Goal: Find contact information: Find contact information

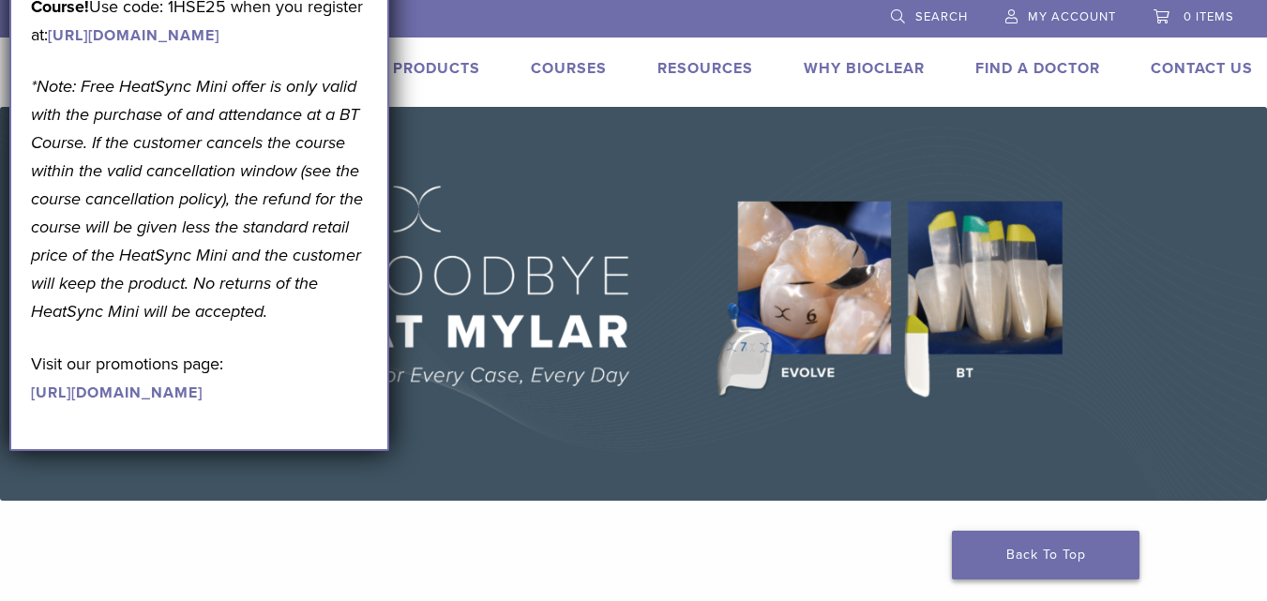
click at [1074, 557] on link "Back To Top" at bounding box center [1046, 555] width 188 height 49
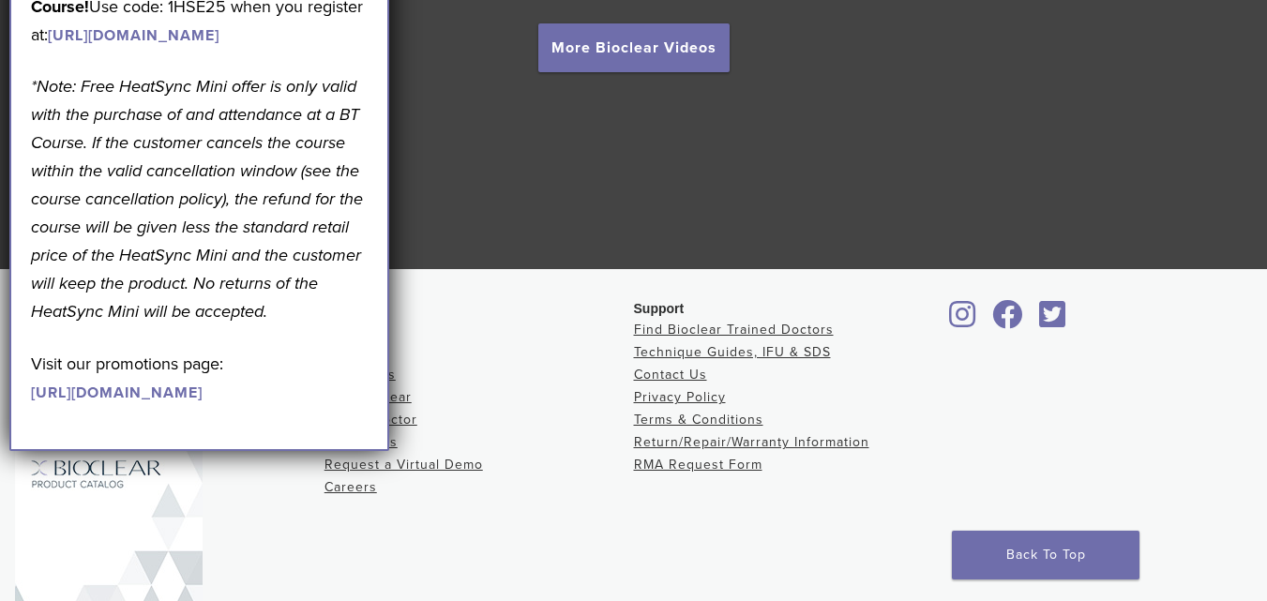
scroll to position [3549, 0]
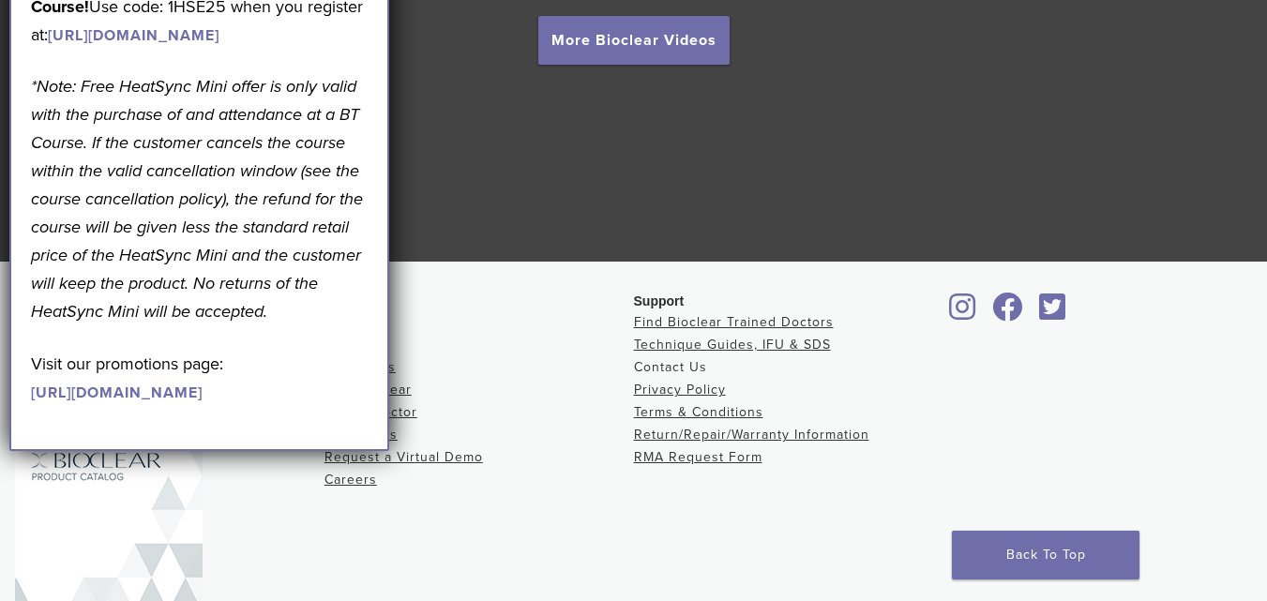
click at [672, 368] on link "Contact Us" at bounding box center [670, 367] width 73 height 16
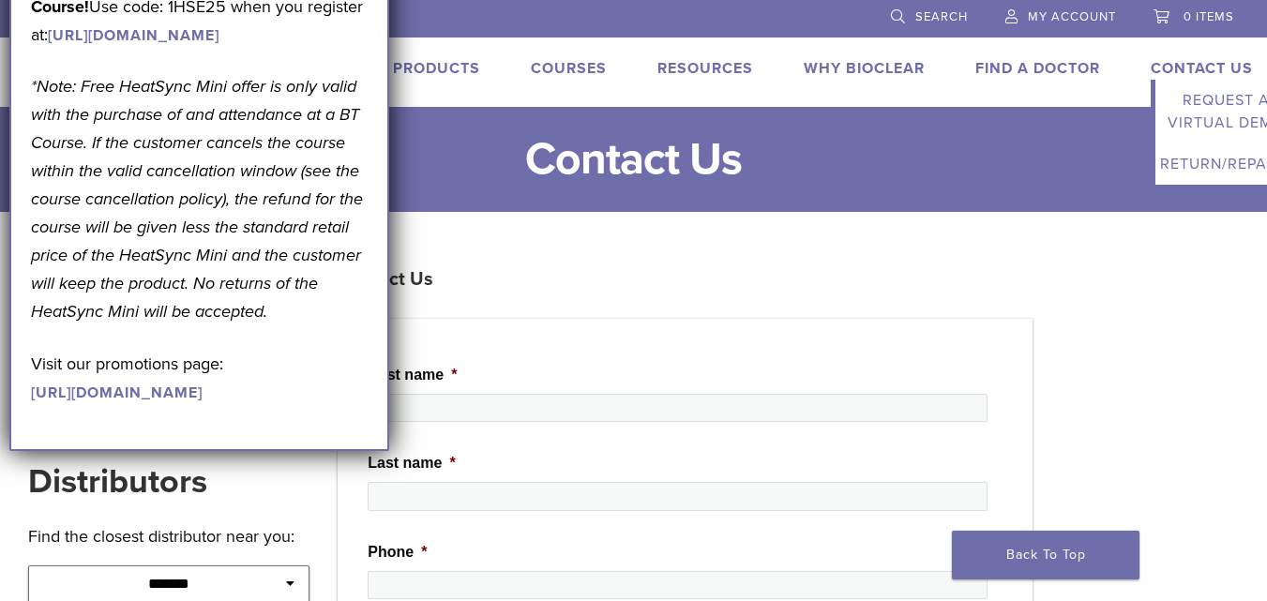
click at [1175, 59] on link "Contact Us" at bounding box center [1202, 68] width 102 height 19
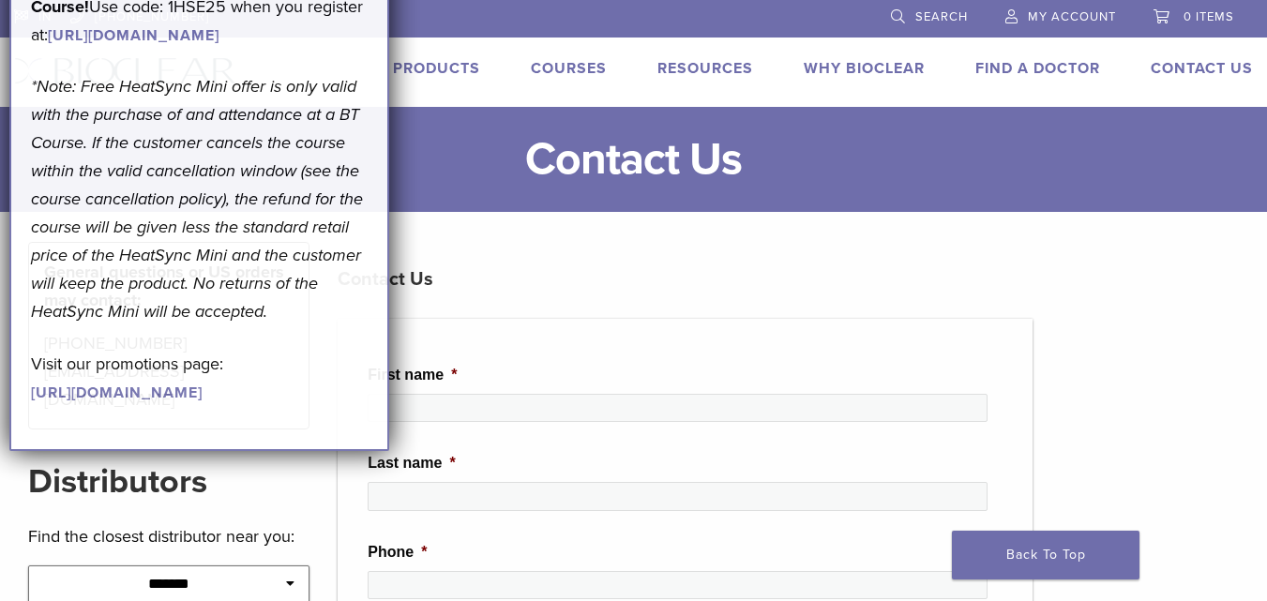
click at [148, 322] on em "*Note: Free HeatSync Mini offer is only valid with the purchase of and attendan…" at bounding box center [197, 199] width 332 height 246
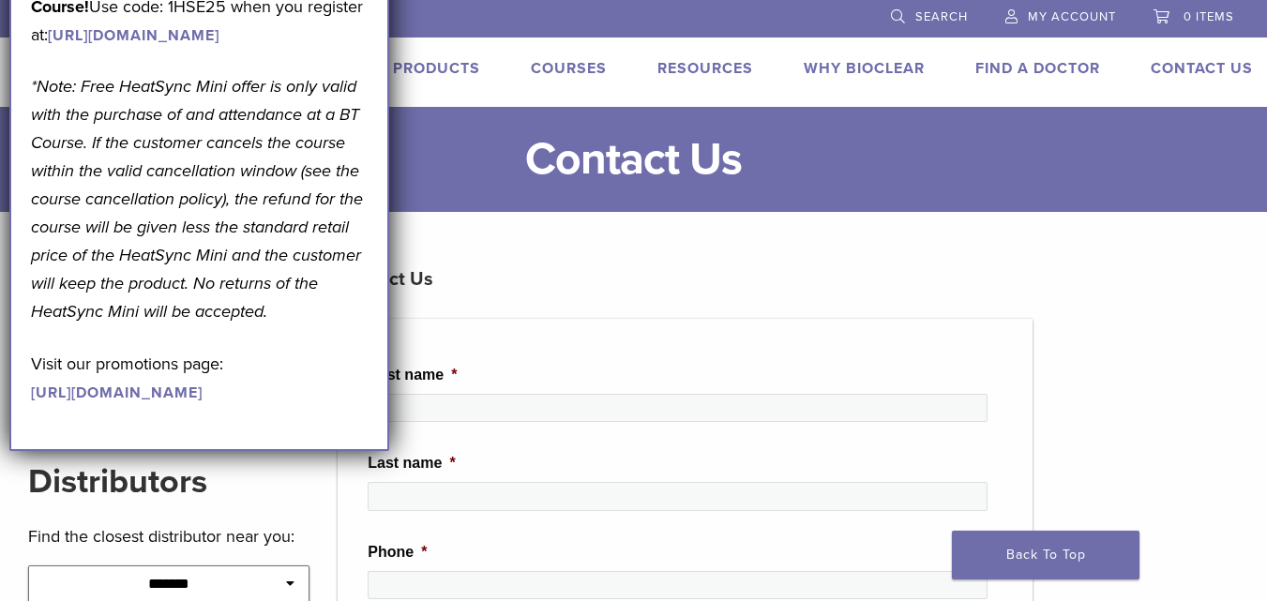
click at [486, 365] on li "First name *" at bounding box center [685, 400] width 635 height 73
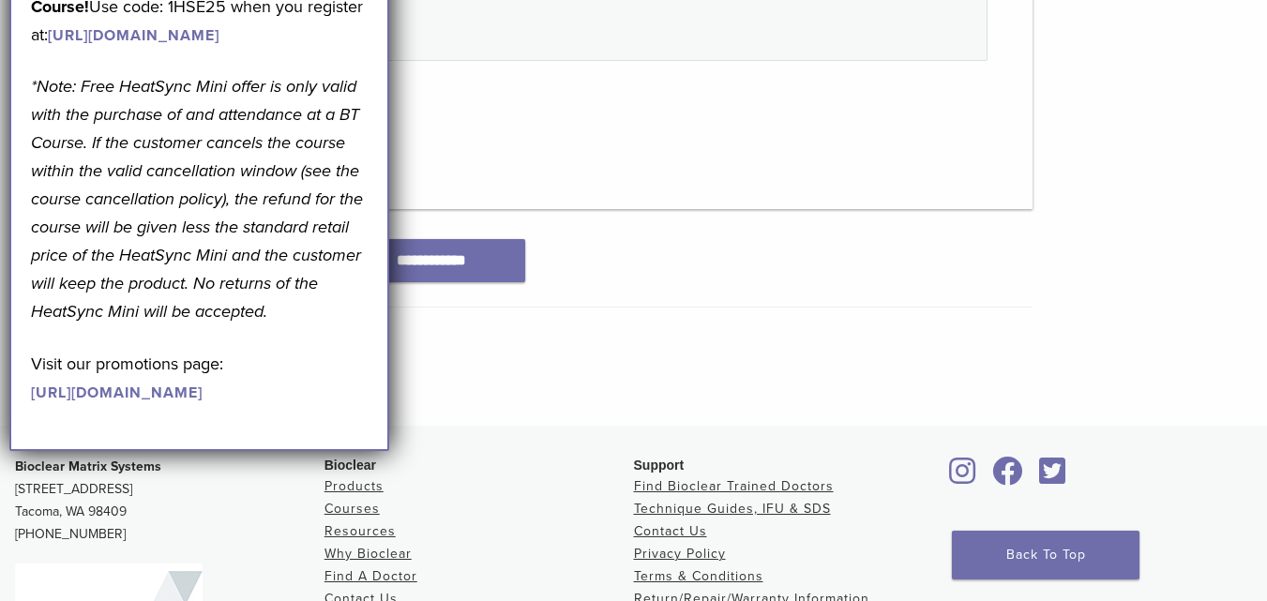
scroll to position [1027, 0]
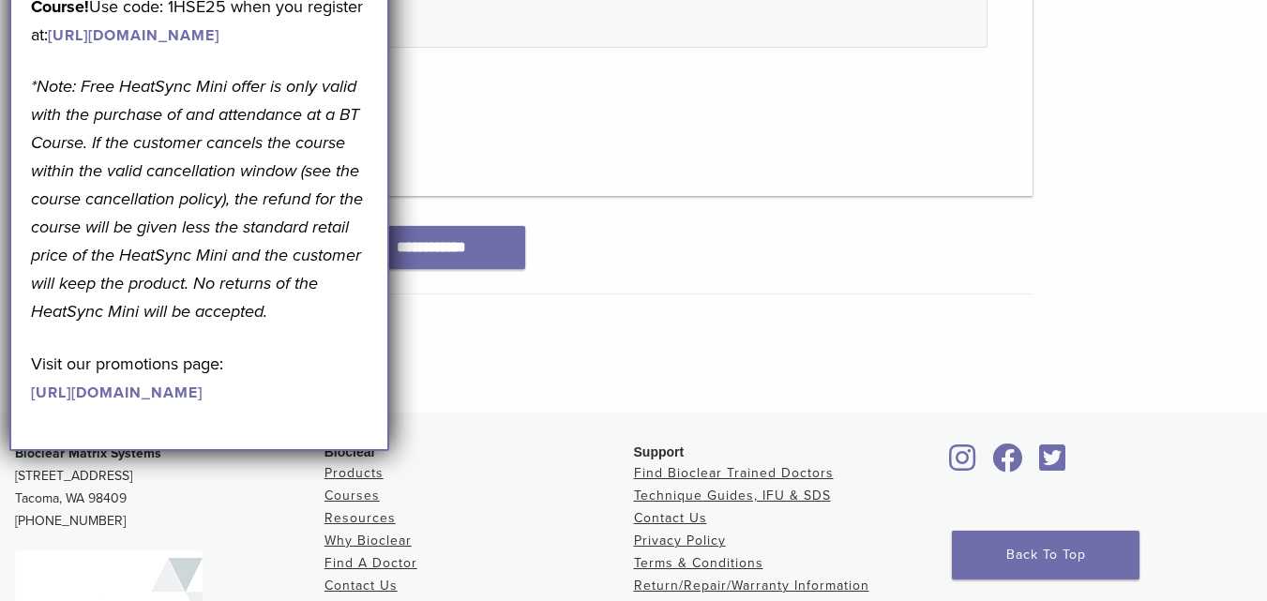
click at [1003, 459] on icon at bounding box center [1007, 458] width 31 height 30
click at [678, 514] on link "Contact Us" at bounding box center [670, 518] width 73 height 16
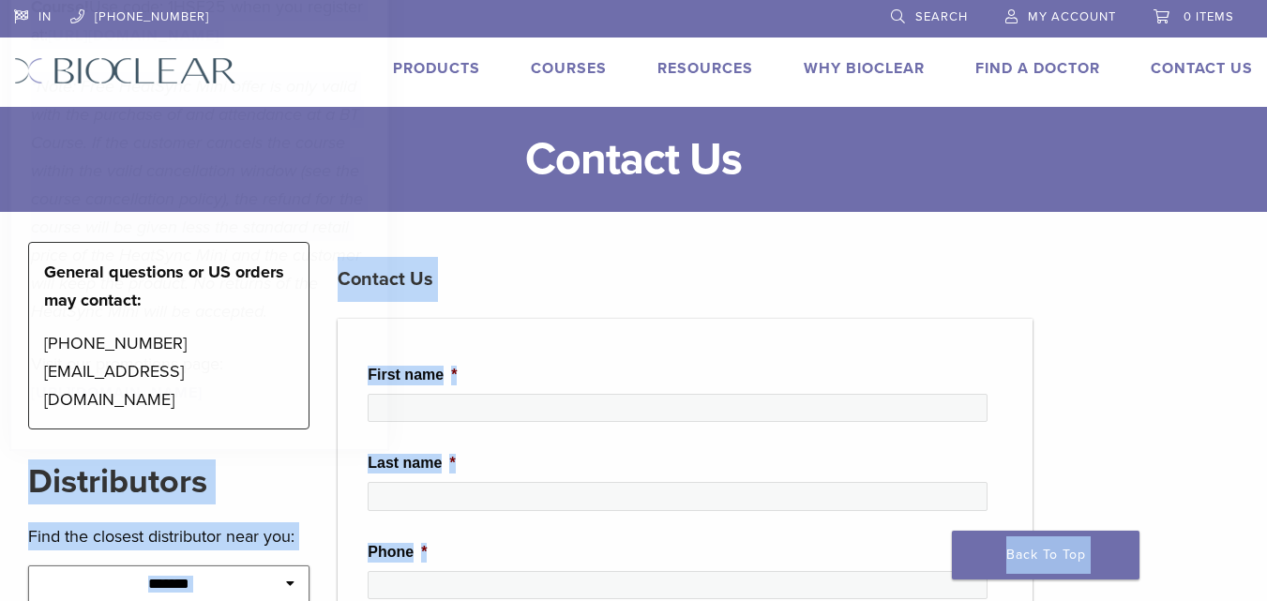
drag, startPoint x: 276, startPoint y: 361, endPoint x: 29, endPoint y: 371, distance: 246.8
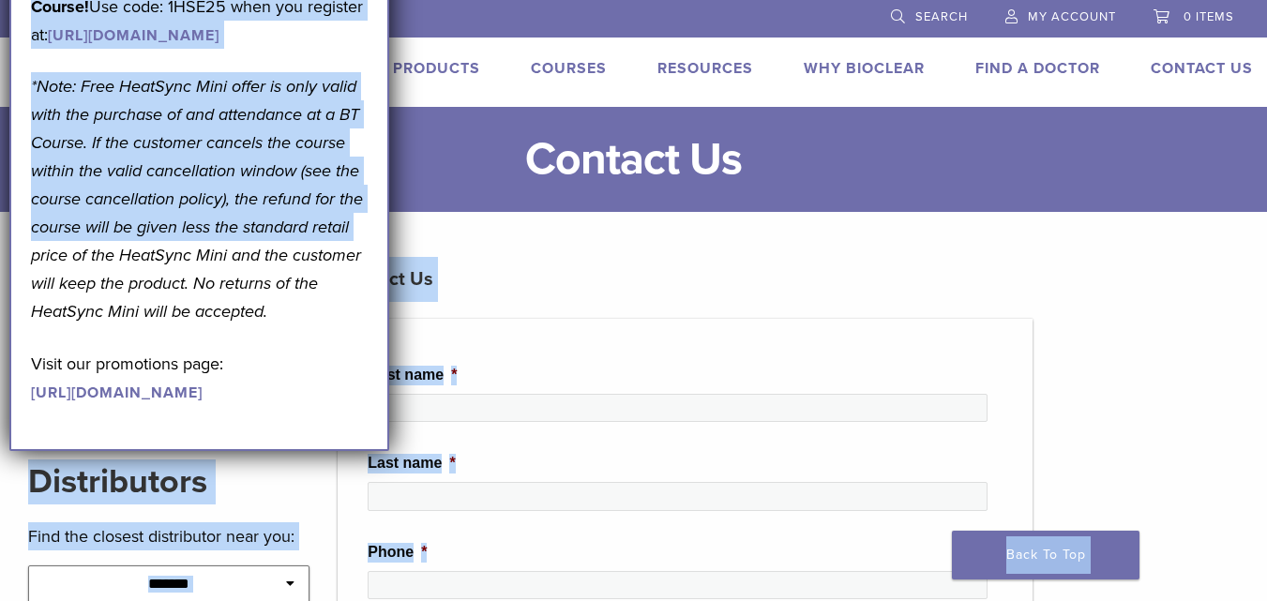
click at [553, 264] on h3 "Contact Us" at bounding box center [685, 279] width 695 height 45
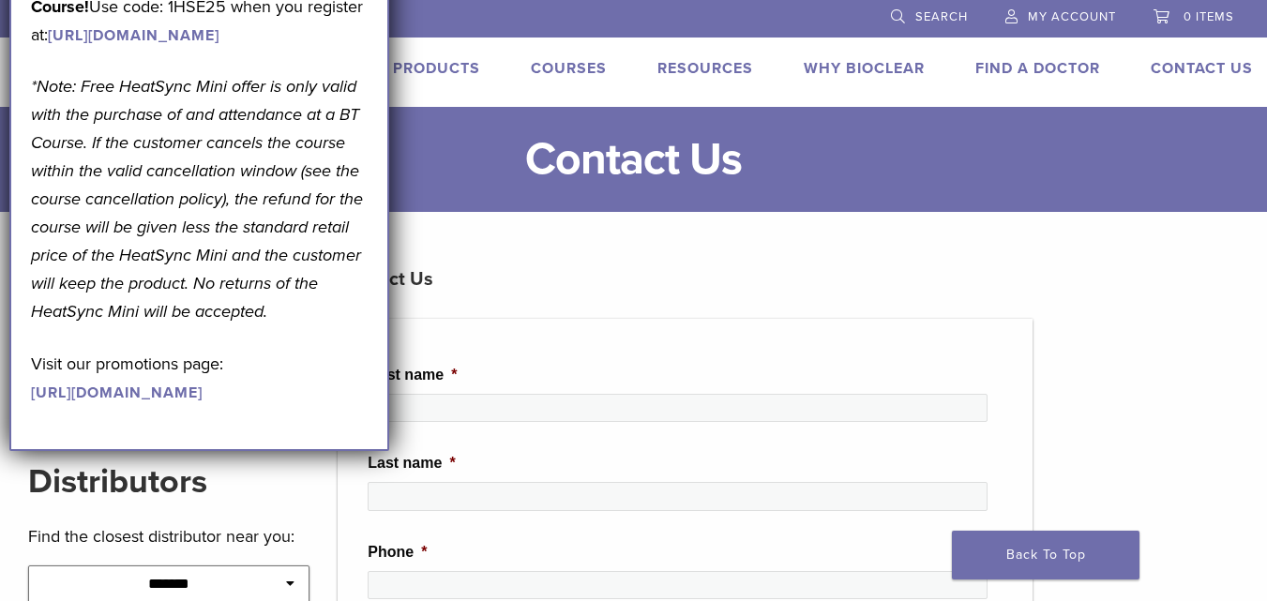
click at [543, 268] on h3 "Contact Us" at bounding box center [685, 279] width 695 height 45
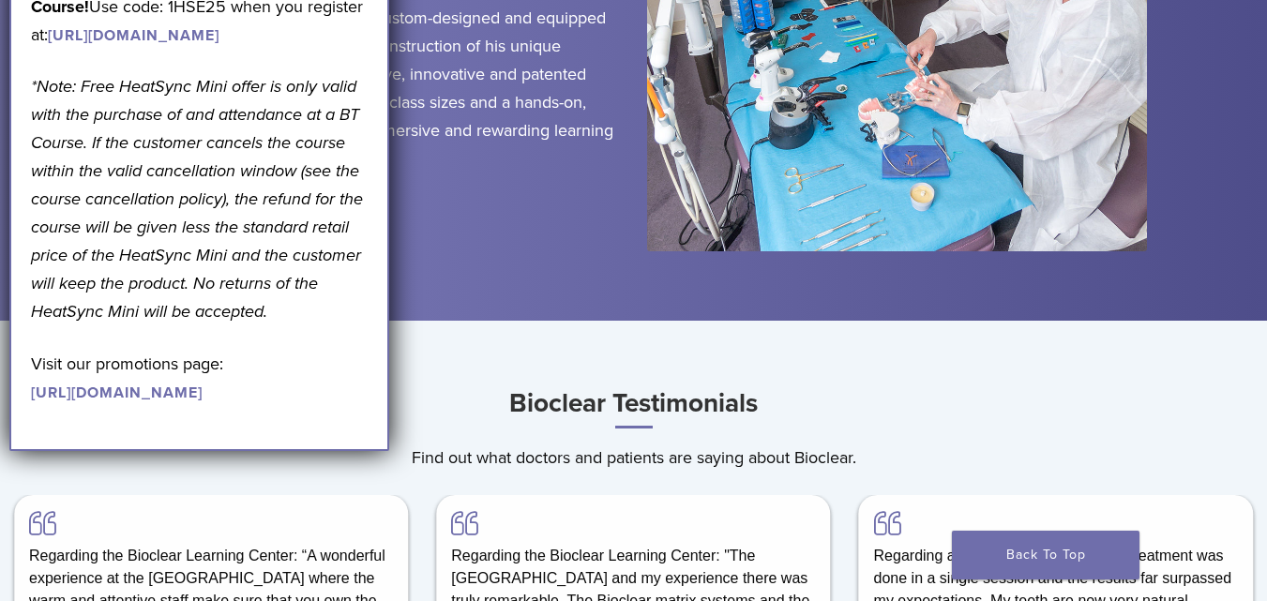
scroll to position [2352, 0]
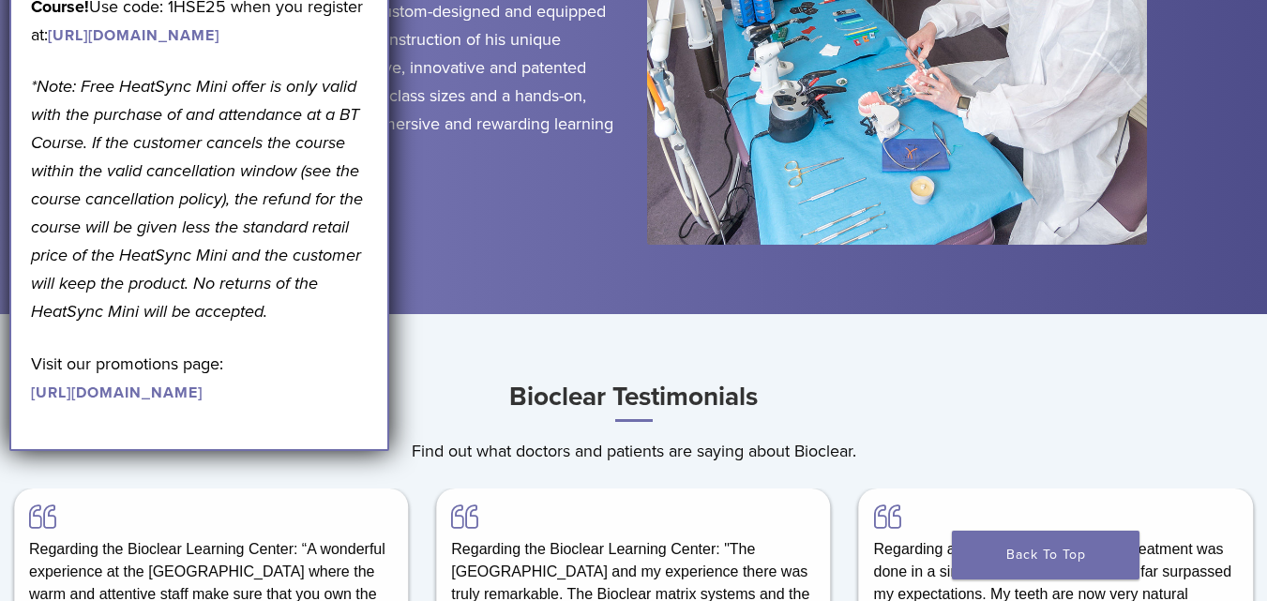
drag, startPoint x: 300, startPoint y: 395, endPoint x: 320, endPoint y: 574, distance: 180.2
click at [320, 451] on div "September Promotion! Valid [DATE]–[DATE]. Get A Free* HeatSync Mini when you re…" at bounding box center [199, 156] width 380 height 589
click at [282, 406] on p "Visit our promotions page: [URL][DOMAIN_NAME]" at bounding box center [199, 378] width 337 height 56
click at [294, 406] on p "Visit our promotions page: [URL][DOMAIN_NAME]" at bounding box center [199, 378] width 337 height 56
click at [201, 402] on link "[URL][DOMAIN_NAME]" at bounding box center [117, 393] width 172 height 19
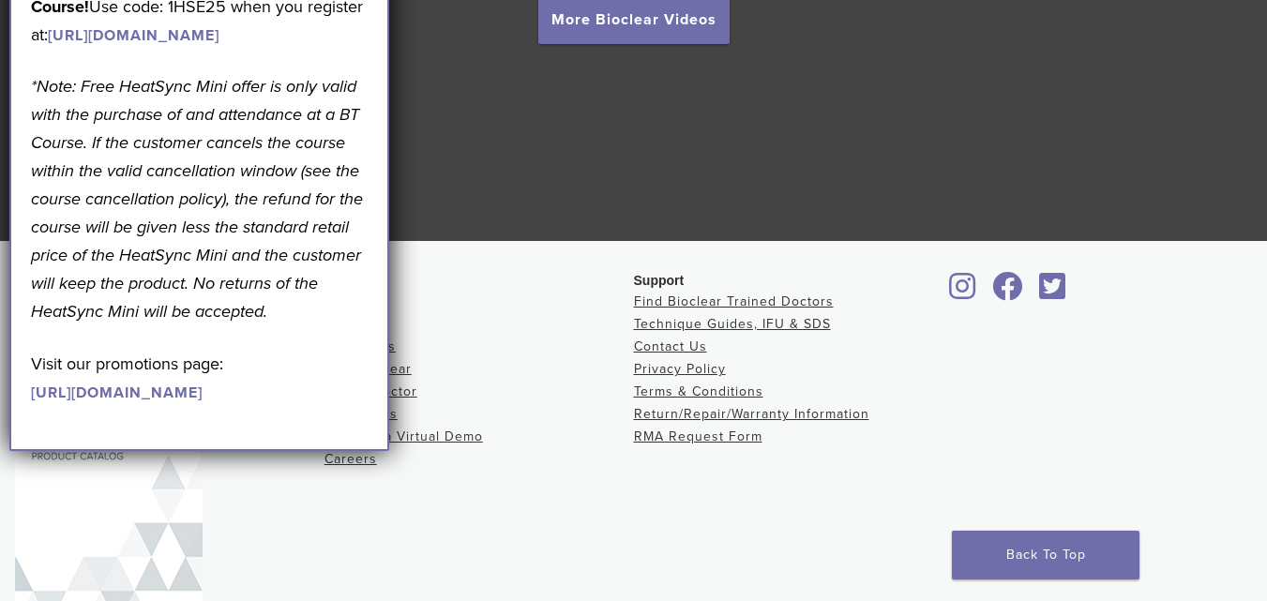
scroll to position [3640, 0]
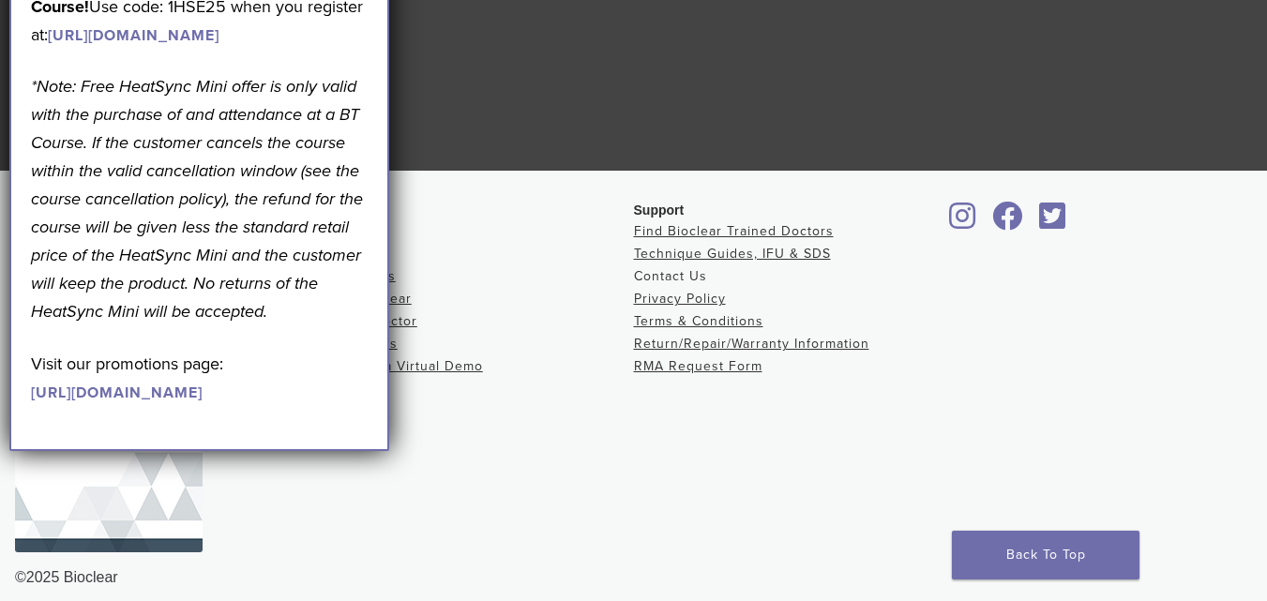
click at [682, 279] on link "Contact Us" at bounding box center [670, 276] width 73 height 16
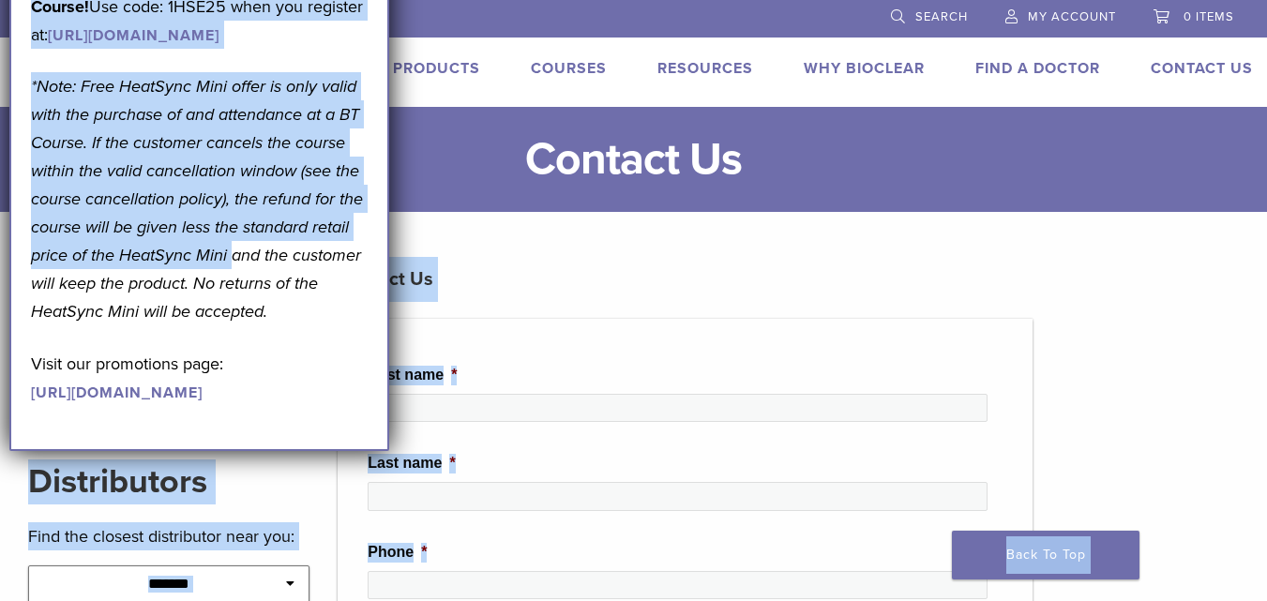
drag, startPoint x: 42, startPoint y: 371, endPoint x: 233, endPoint y: 372, distance: 190.4
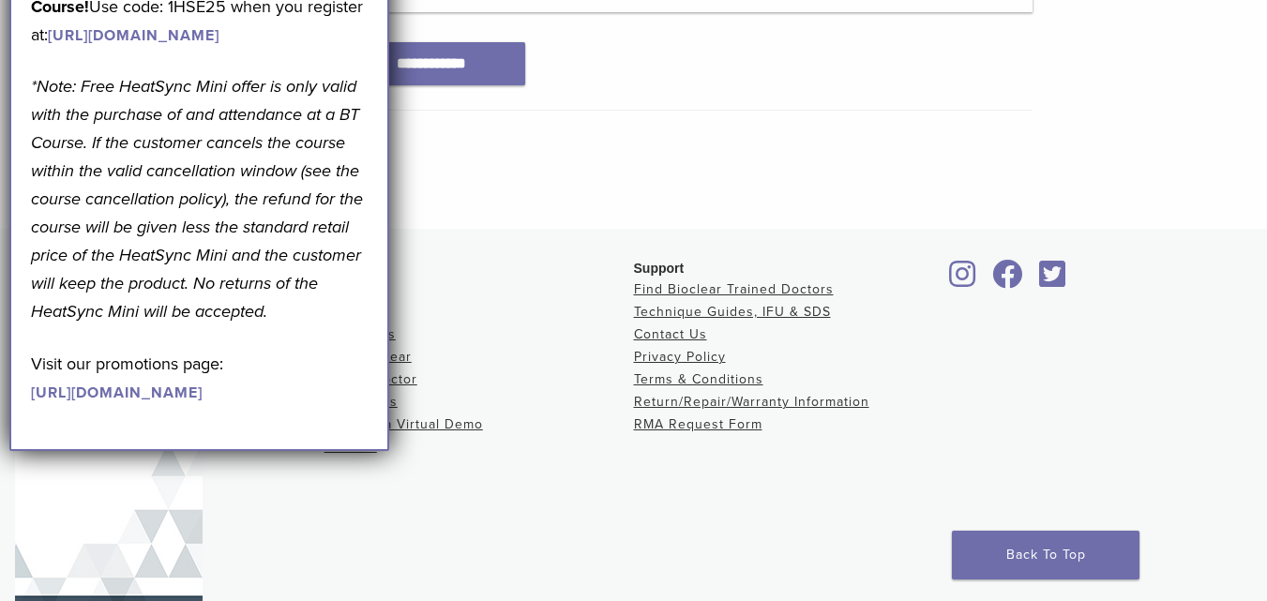
scroll to position [1220, 0]
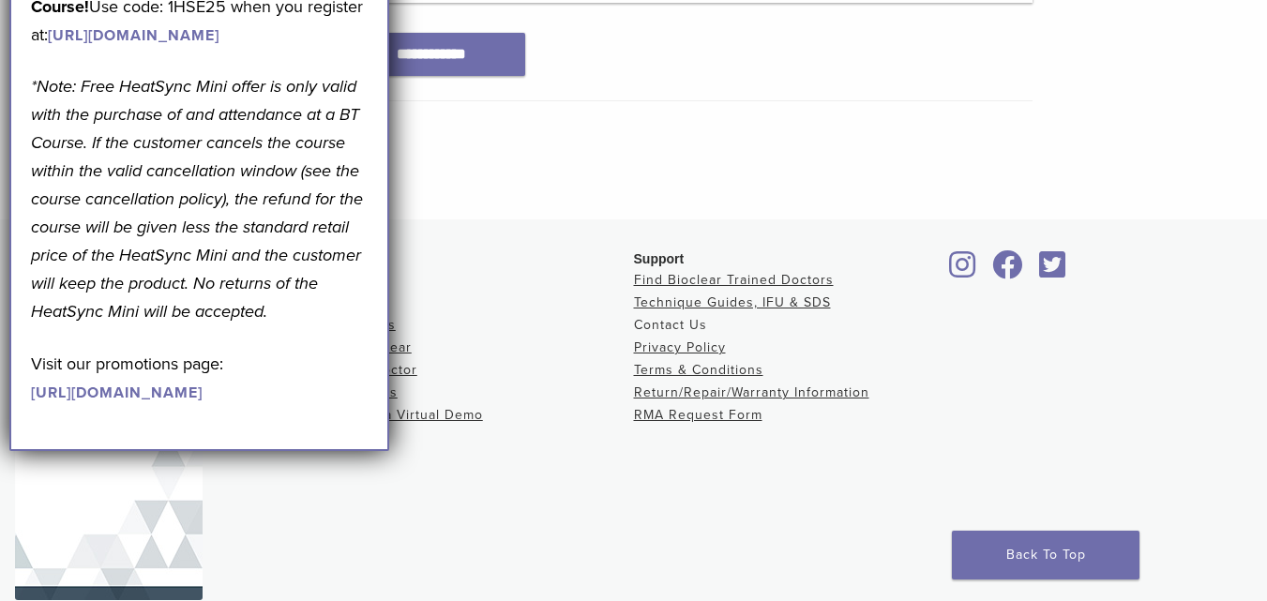
click at [676, 324] on link "Contact Us" at bounding box center [670, 325] width 73 height 16
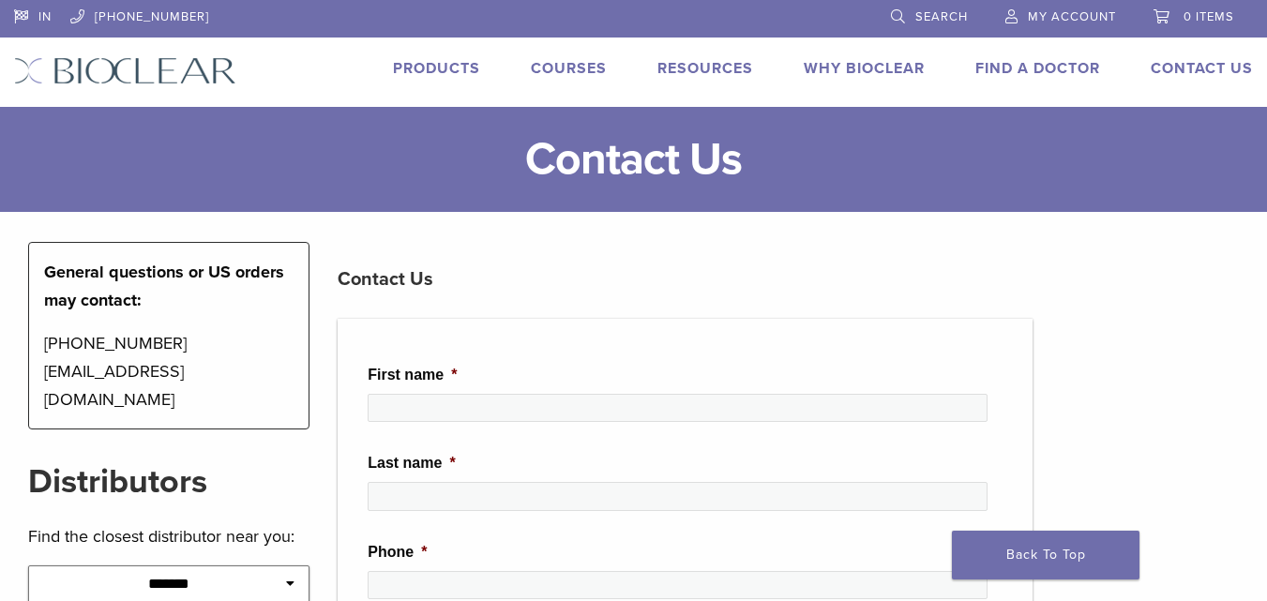
click at [229, 371] on p "[PHONE_NUMBER] [EMAIL_ADDRESS][DOMAIN_NAME]" at bounding box center [168, 371] width 249 height 84
copy div "[EMAIL_ADDRESS][DOMAIN_NAME]"
